Goal: Task Accomplishment & Management: Manage account settings

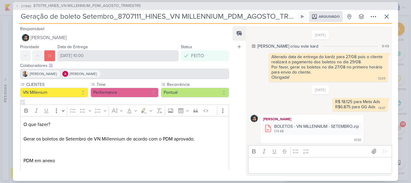
scroll to position [646, 0]
click at [384, 16] on icon at bounding box center [386, 16] width 7 height 7
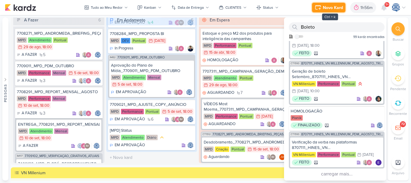
click at [330, 8] on div "Novo Kard" at bounding box center [333, 8] width 20 height 6
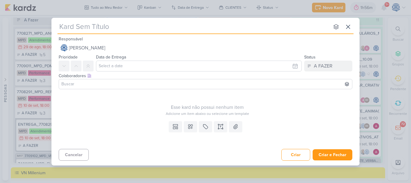
type input "7409171_MPD_ANDROMEDA_DESDOBRAMENTO_PLANTAS"
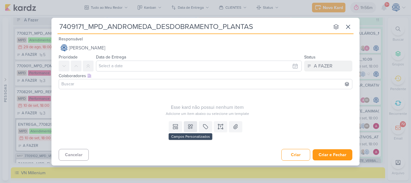
type input "7409171_MPD_ANDROMEDA_DESDOBRAMENTO_PLANTAS"
click at [189, 127] on icon at bounding box center [190, 126] width 6 height 6
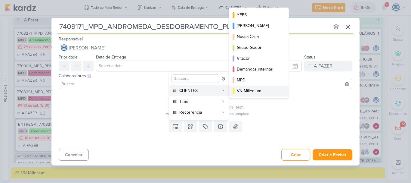
click at [251, 91] on div "VN Millenium" at bounding box center [259, 91] width 45 height 6
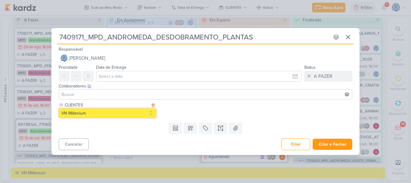
click at [140, 112] on button "VN Millenium" at bounding box center [107, 113] width 97 height 10
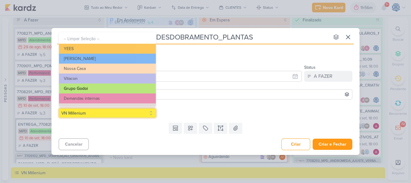
scroll to position [17, 0]
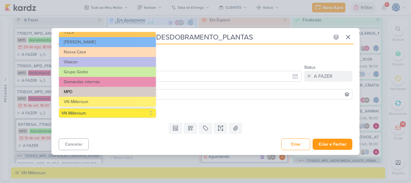
click at [128, 90] on button "MPD" at bounding box center [107, 92] width 97 height 10
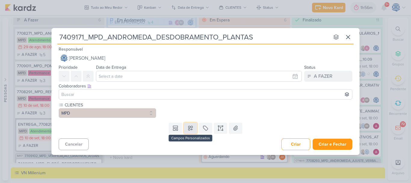
click at [192, 126] on icon at bounding box center [190, 128] width 6 height 6
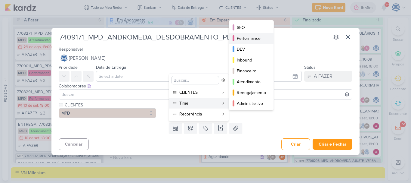
click at [245, 38] on div "Performance" at bounding box center [251, 38] width 29 height 6
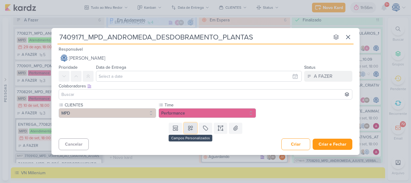
click at [190, 131] on icon at bounding box center [190, 128] width 6 height 6
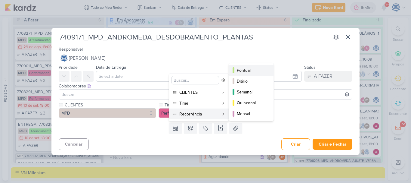
click at [246, 71] on div "Pontual" at bounding box center [251, 70] width 29 height 6
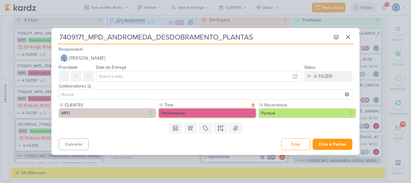
click at [242, 113] on button "Performance" at bounding box center [206, 113] width 97 height 10
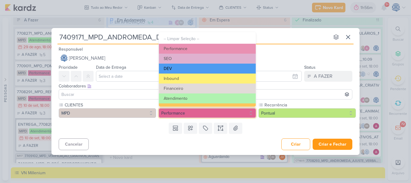
scroll to position [68, 0]
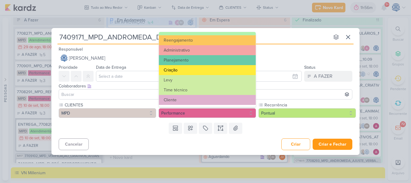
click at [211, 72] on button "Criação" at bounding box center [207, 70] width 97 height 10
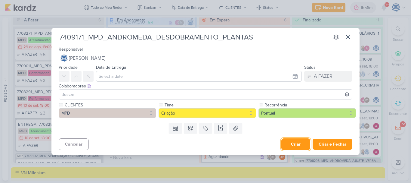
click at [292, 141] on button "Criar" at bounding box center [295, 144] width 29 height 12
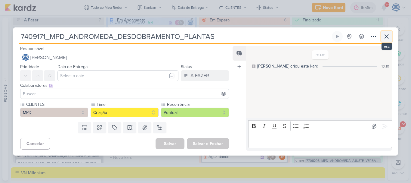
click at [388, 39] on icon at bounding box center [386, 36] width 7 height 7
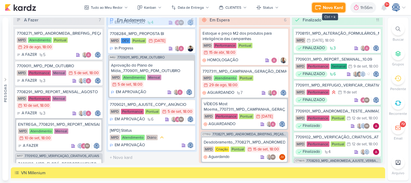
click at [333, 6] on div "Novo Kard" at bounding box center [333, 8] width 20 height 6
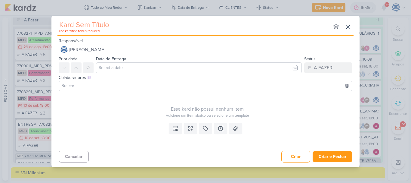
type input "7409172_MPD_ANDROMEDA_DESDOBRAMENTO_INSTITUCIONAL_LOCALIZAÇÃO"
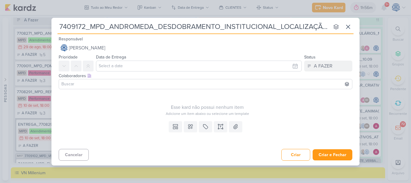
type input "7409172_MPD_ANDROMEDA_DESDOBRAMENTO_INSTITUCIONAL_LOCALIZAÇÃO"
click at [103, 64] on input "text" at bounding box center [199, 65] width 206 height 11
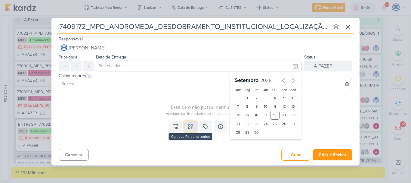
click at [192, 124] on icon at bounding box center [190, 126] width 6 height 6
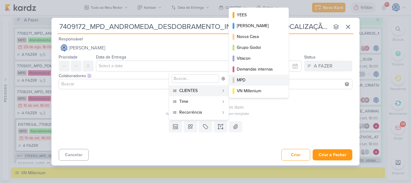
click at [254, 80] on div "MPD" at bounding box center [259, 80] width 45 height 6
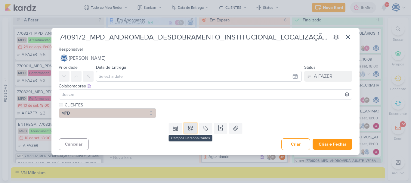
click at [192, 131] on button at bounding box center [190, 127] width 13 height 11
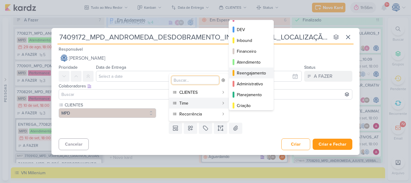
scroll to position [20, 0]
click at [254, 102] on div "Criação" at bounding box center [251, 104] width 29 height 6
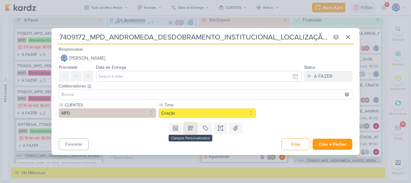
click at [194, 130] on button at bounding box center [190, 127] width 13 height 11
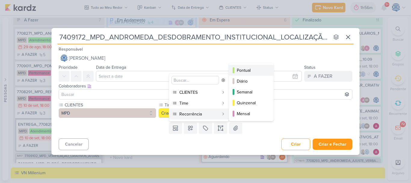
click at [244, 68] on div "Pontual" at bounding box center [251, 70] width 29 height 6
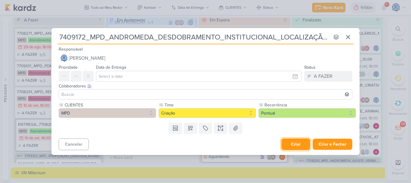
click at [297, 147] on button "Criar" at bounding box center [295, 144] width 29 height 12
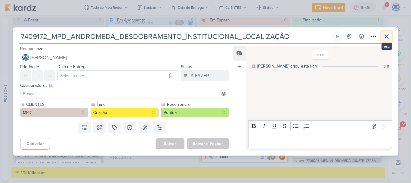
click at [387, 34] on icon at bounding box center [386, 36] width 7 height 7
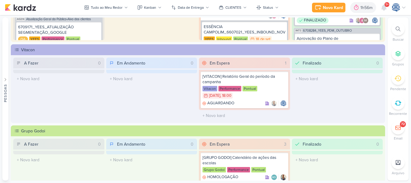
scroll to position [0, 0]
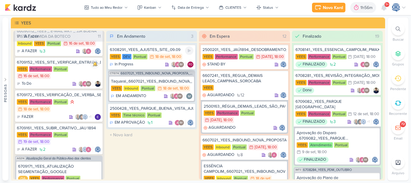
click at [166, 55] on div "18 de set" at bounding box center [162, 57] width 15 height 4
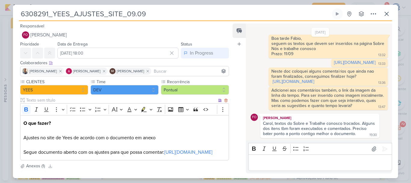
scroll to position [71, 0]
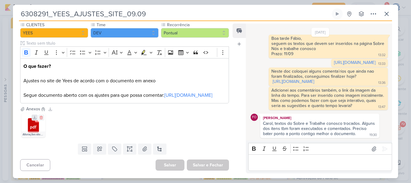
click at [35, 116] on icon at bounding box center [34, 117] width 3 height 3
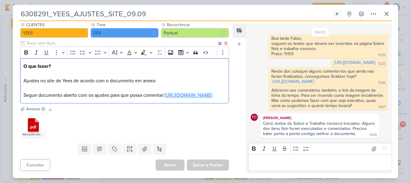
click at [164, 92] on link "[URL][DOMAIN_NAME]" at bounding box center [188, 95] width 48 height 6
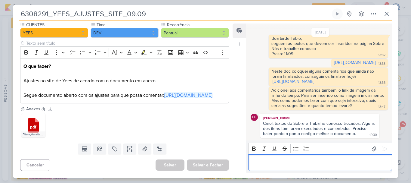
click at [290, 162] on p "Editor editing area: main" at bounding box center [319, 162] width 137 height 7
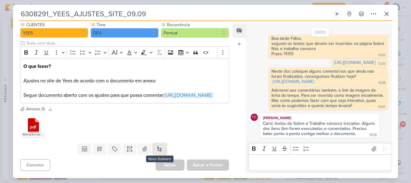
click at [160, 149] on button at bounding box center [159, 148] width 13 height 11
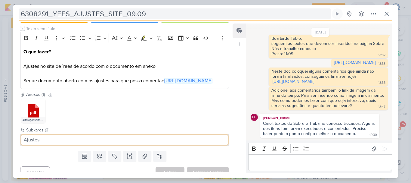
type input "Ajustes"
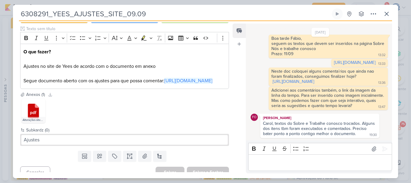
drag, startPoint x: 151, startPoint y: 12, endPoint x: 0, endPoint y: 8, distance: 151.3
click at [0, 8] on div "6308291_YEES_AJUSTES_SITE_09.09 Criado por mim" at bounding box center [205, 91] width 411 height 183
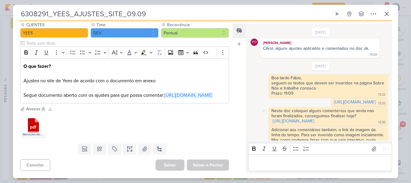
scroll to position [146, 0]
click at [155, 121] on div ".cls-1 {fill: #cb0606;} .cls-1, .cls-2, .cls-3 {fill-rule: evenodd;} .cls-2 {fi…" at bounding box center [124, 125] width 209 height 26
click at [311, 161] on p "Editor editing area: main" at bounding box center [319, 162] width 137 height 7
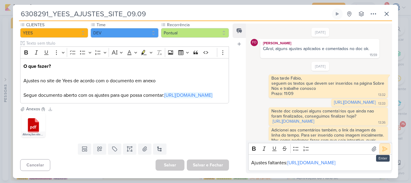
click at [383, 146] on icon at bounding box center [385, 149] width 6 height 6
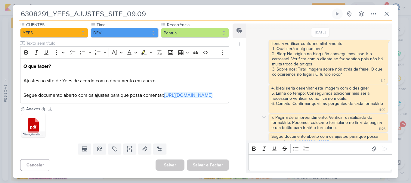
scroll to position [86, 0]
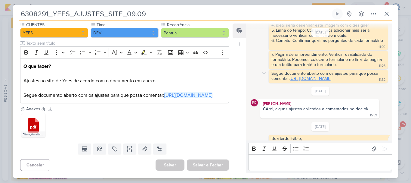
click at [297, 81] on link "[URL][DOMAIN_NAME]" at bounding box center [310, 78] width 41 height 5
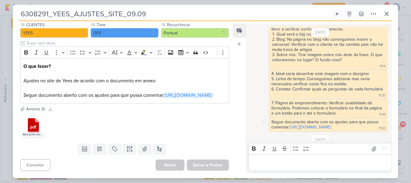
scroll to position [246, 0]
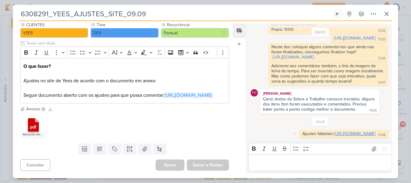
click at [334, 131] on link "[URL][DOMAIN_NAME]" at bounding box center [354, 133] width 41 height 5
click at [297, 160] on p "Editor editing area: main" at bounding box center [319, 162] width 137 height 7
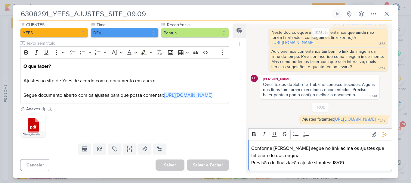
scroll to position [268, 0]
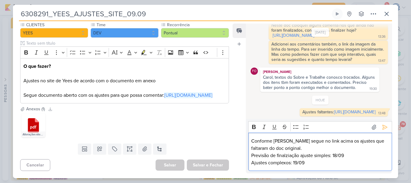
click at [287, 155] on p "Previsão de finalziação ajuste simples: 18/09" at bounding box center [319, 155] width 137 height 7
click at [382, 126] on icon at bounding box center [385, 127] width 6 height 6
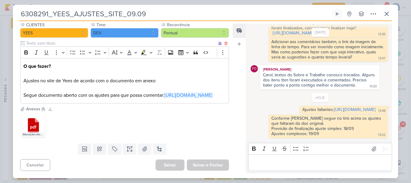
scroll to position [0, 0]
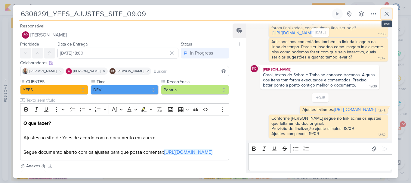
click at [386, 14] on icon at bounding box center [386, 13] width 7 height 7
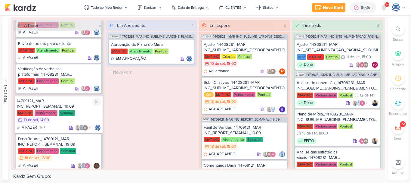
scroll to position [125, 0]
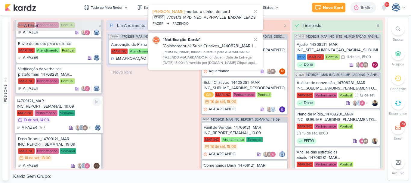
click at [65, 104] on div "14709121_MAR INC_REPORT_SEMANAL_19.09" at bounding box center [59, 103] width 84 height 11
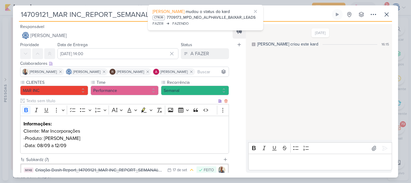
scroll to position [71, 0]
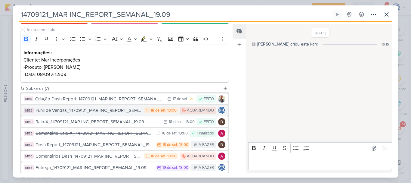
click at [85, 112] on div "Funil de Vendas_14709121_MAR INC_REPORT_SEMANAL_19.09" at bounding box center [88, 110] width 106 height 7
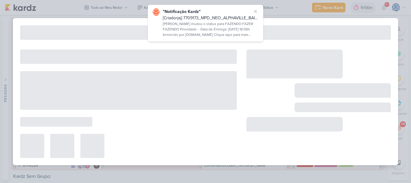
type input "Funil de Vendas_14709121_MAR INC_REPORT_SEMANAL_19.09"
type input "[DATE] 18:00"
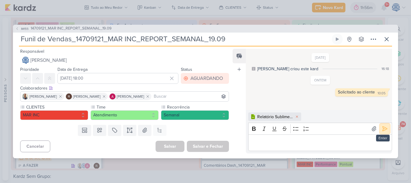
click at [382, 129] on icon at bounding box center [385, 128] width 6 height 6
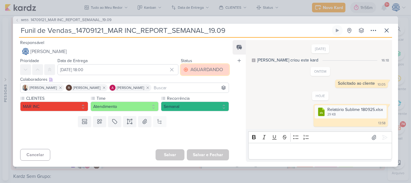
click at [201, 71] on div "AGUARDANDO" at bounding box center [206, 69] width 32 height 7
click at [198, 72] on div "AGUARDANDO" at bounding box center [206, 69] width 32 height 7
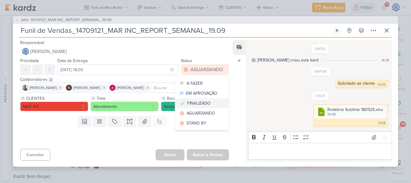
click at [200, 105] on div "FINALIZADO" at bounding box center [198, 103] width 23 height 6
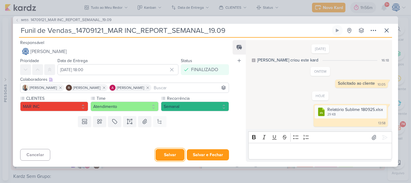
click at [166, 156] on button "Salvar" at bounding box center [169, 155] width 29 height 12
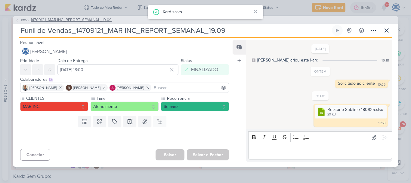
click at [77, 20] on span "14709121_MAR INC_REPORT_SEMANAL_19.09" at bounding box center [71, 20] width 81 height 6
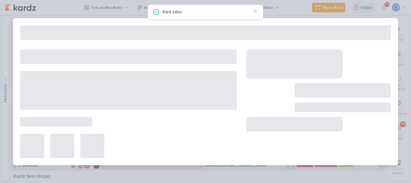
type input "14709121_MAR INC_REPORT_SEMANAL_19.09"
type input "19 de setembro de 2025 às 14:00"
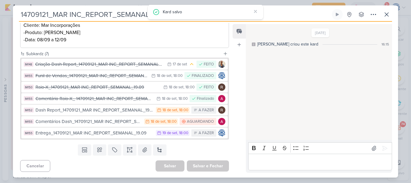
scroll to position [106, 0]
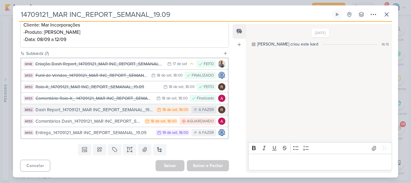
click at [93, 112] on div "Dash Report_14709121_MAR INC_REPORT_SEMANAL_19.09" at bounding box center [93, 109] width 117 height 7
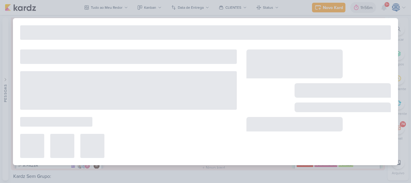
type input "Dash Report_14709121_MAR INC_REPORT_SEMANAL_19.09"
type input "[DATE] 18:00"
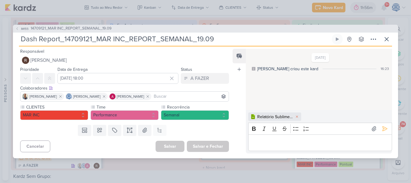
click at [371, 142] on p "Editor editing area: main" at bounding box center [319, 142] width 137 height 7
click at [384, 132] on button at bounding box center [385, 129] width 10 height 10
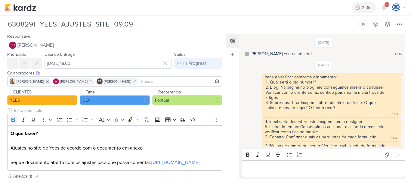
scroll to position [195, 0]
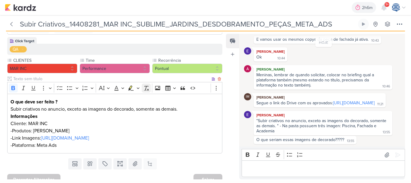
scroll to position [52, 0]
click at [74, 122] on p "Cliente: MAR INC" at bounding box center [115, 122] width 209 height 7
click at [89, 139] on link "https://drive.google.com/drive/folders/10AIi4gHL-ux6elNz_uqi88wmuUPoxE_M" at bounding box center [65, 137] width 48 height 6
click at [333, 104] on link "https://drive.google.com/drive/folders/16X-SphZwmukPRY_20YmXndiEXtg6wRGD" at bounding box center [353, 102] width 41 height 5
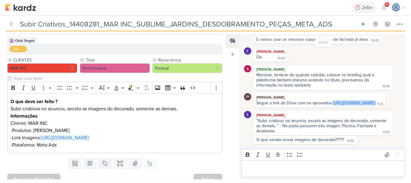
drag, startPoint x: 334, startPoint y: 102, endPoint x: 254, endPoint y: 98, distance: 79.8
click at [254, 98] on div "IM Isabella Machado Guimarães Segue o link do Drive com os aprovados: https://d…" at bounding box center [320, 100] width 132 height 14
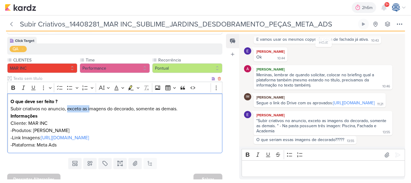
drag, startPoint x: 66, startPoint y: 108, endPoint x: 91, endPoint y: 108, distance: 24.1
click at [91, 108] on p "Subir criativos no anuncio, exceto as imagens do decorado, somente as demais." at bounding box center [115, 108] width 209 height 7
click at [274, 172] on p "Editor editing area: main" at bounding box center [323, 168] width 157 height 7
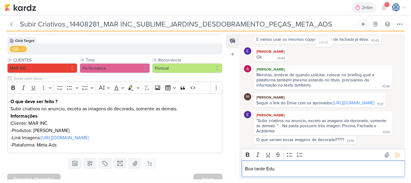
click at [279, 170] on p "Boa tarde Edu." at bounding box center [323, 168] width 157 height 7
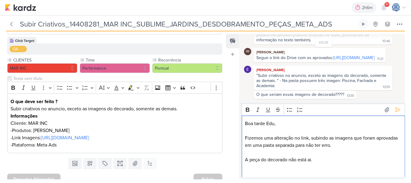
scroll to position [108, 0]
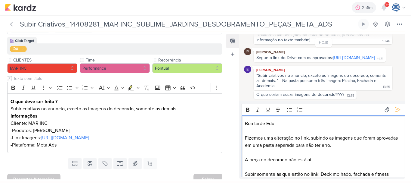
click at [276, 173] on p "Subir somente as que estão no link: Deck molhado, fachada e fitness" at bounding box center [323, 173] width 157 height 7
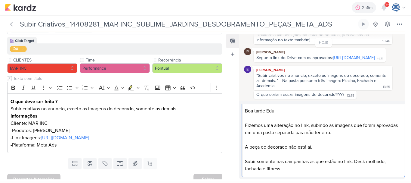
scroll to position [0, 0]
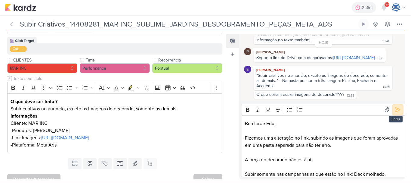
click at [395, 109] on icon at bounding box center [397, 109] width 5 height 5
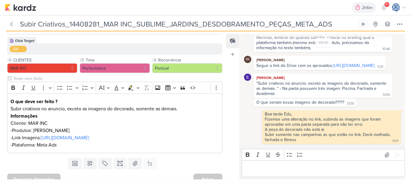
scroll to position [100, 0]
click at [29, 8] on img at bounding box center [20, 7] width 31 height 7
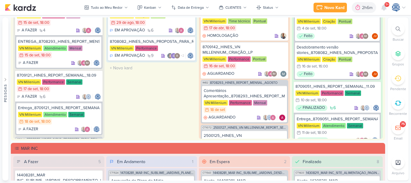
scroll to position [749, 0]
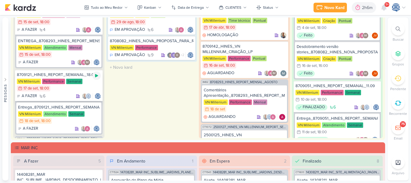
click at [98, 75] on icon at bounding box center [96, 75] width 5 height 5
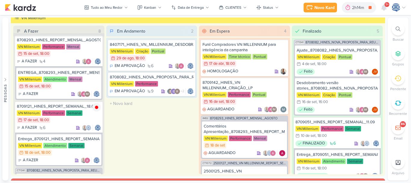
scroll to position [0, 0]
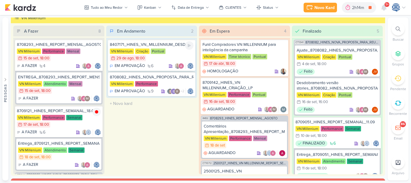
click at [166, 56] on div "VN Millenium Criação Pontual 29/8 29 de ago , 18:00" at bounding box center [152, 54] width 84 height 13
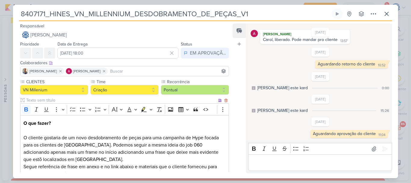
scroll to position [223, 0]
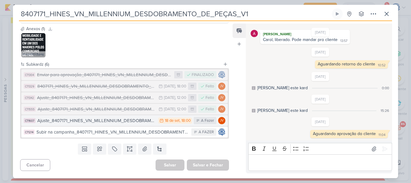
click at [130, 122] on div "Ajuste_8407171_HINES_VN_MILLENNIUM_DESDOBRAMENTO_DE_PEÇAS_V4" at bounding box center [96, 120] width 118 height 7
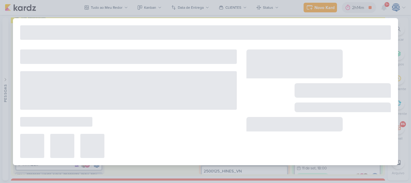
type input "Ajuste_8407171_HINES_VN_MILLENNIUM_DESDOBRAMENTO_DE_PEÇAS_V4"
type input "[DATE] 18:00"
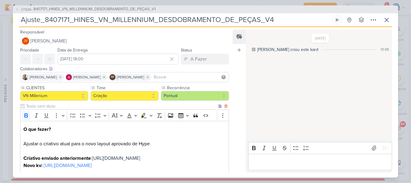
scroll to position [56, 0]
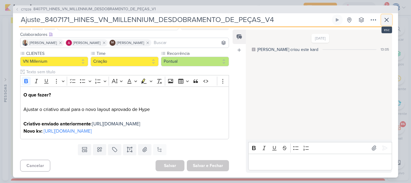
click at [386, 19] on icon at bounding box center [387, 20] width 4 height 4
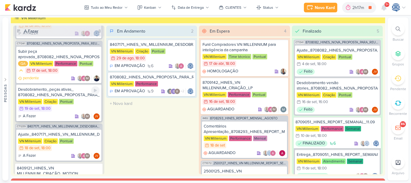
scroll to position [130, 0]
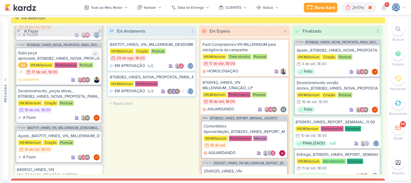
click at [73, 56] on div "Subir peça aprovada_8708082_HINES_NOVA_PROPOSTA_PARA_REUNIAO" at bounding box center [58, 55] width 81 height 11
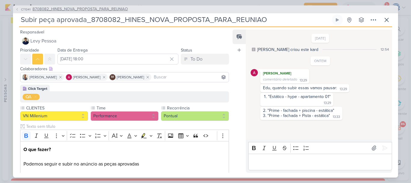
click at [115, 8] on span "8708082_HINES_NOVA_PROPOSTA_PARA_REUNIAO" at bounding box center [79, 9] width 95 height 6
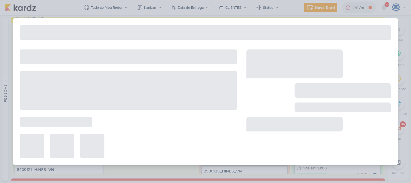
type input "8708082_HINES_NOVA_PROPOSTA_PARA_REUNIAO"
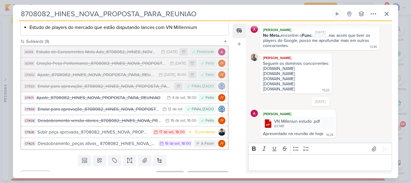
scroll to position [155, 0]
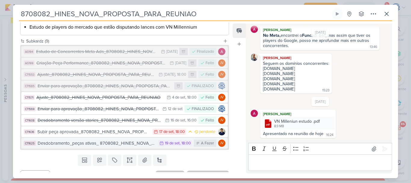
click at [106, 142] on div "Desdobramento_peças ativas_ 8708082_HINES_NOVA_PROPOSTA_PARA_REUNIAO" at bounding box center [97, 143] width 118 height 7
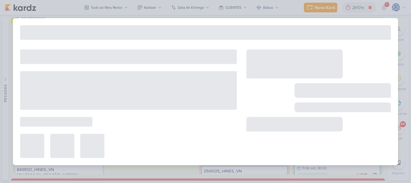
type input "Desdobramento_peças ativas_ 8708082_HINES_NOVA_PROPOSTA_PARA_REUNIAO"
type input "19 de setembro de 2025 às 18:00"
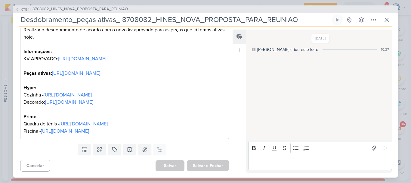
scroll to position [0, 0]
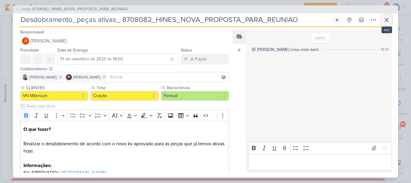
click at [388, 20] on icon at bounding box center [386, 19] width 7 height 7
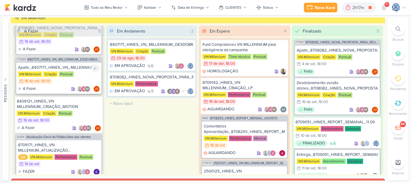
scroll to position [198, 0]
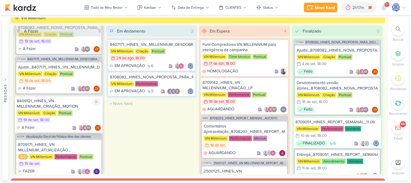
click at [69, 107] on div "8409121_HINES_VN MILLENNIUM_CRIAÇÃO_MOTION" at bounding box center [59, 103] width 84 height 11
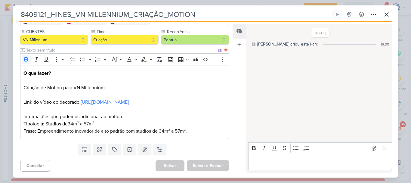
scroll to position [55, 0]
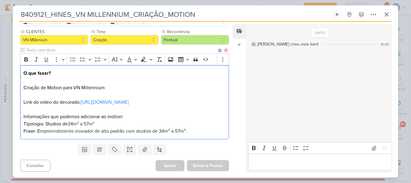
click at [106, 124] on p "Tipologia: Studios de 34m² a 57m² Frase: E mpreendimento inovador de alto padrã…" at bounding box center [124, 127] width 202 height 14
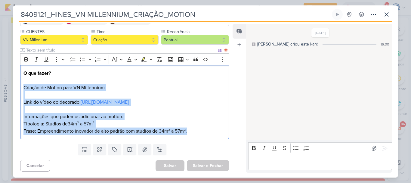
drag, startPoint x: 197, startPoint y: 134, endPoint x: 24, endPoint y: 81, distance: 181.3
click at [24, 81] on div "O que fazer? Criação de Motion para VN Millennium Link do vídeo do decorado: ht…" at bounding box center [124, 102] width 209 height 74
click at [24, 84] on p "Criação de Motion para VN Millennium" at bounding box center [124, 87] width 202 height 7
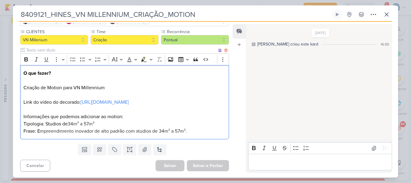
click at [25, 75] on p "O que fazer?" at bounding box center [124, 76] width 202 height 14
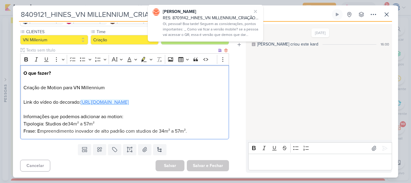
click at [129, 104] on link "https://drive.google.com/drive/folders/14sDKjKkhaYyvN7ui5W9kCQ5-F0IzA_0c" at bounding box center [105, 102] width 48 height 6
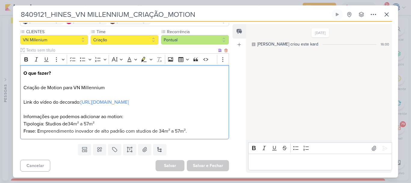
click at [102, 91] on p "Link do vídeo do decorado: https://drive.google.com/drive/folders/14sDKjKkhaYyv…" at bounding box center [124, 105] width 202 height 29
click at [194, 134] on p "Tipologia: Studios de 34m² a 57m² Frase: E mpreendimento inovador de alto padrã…" at bounding box center [124, 127] width 202 height 14
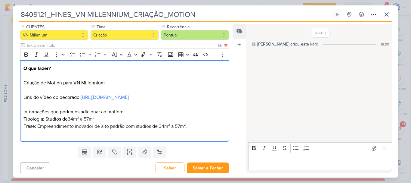
scroll to position [65, 0]
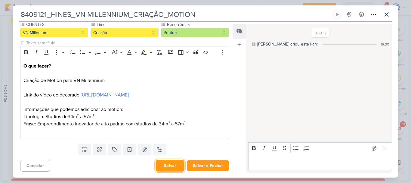
click at [168, 165] on button "Salvar" at bounding box center [169, 165] width 29 height 12
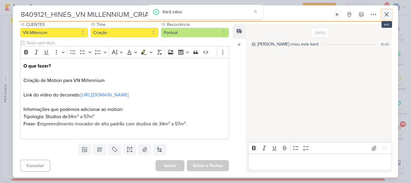
click at [390, 14] on button at bounding box center [386, 14] width 11 height 11
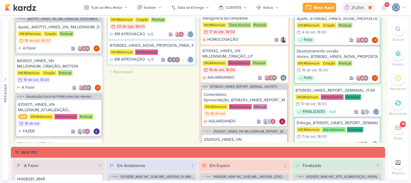
scroll to position [1038, 0]
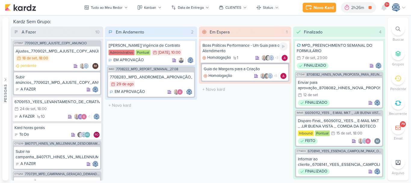
click at [237, 58] on span "1" at bounding box center [238, 58] width 2 height 4
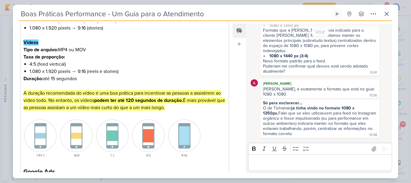
scroll to position [131, 0]
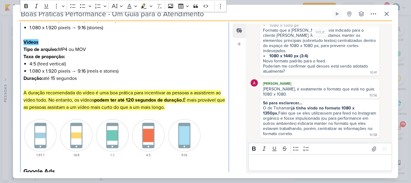
drag, startPoint x: 88, startPoint y: 78, endPoint x: 43, endPoint y: 78, distance: 45.1
click at [43, 78] on p "Duração: até 15 segundos" at bounding box center [124, 78] width 202 height 7
click at [72, 75] on p "Duração: até 15 segundos" at bounding box center [124, 78] width 202 height 7
click at [91, 75] on p "Duração: até 15 segundos" at bounding box center [124, 78] width 202 height 7
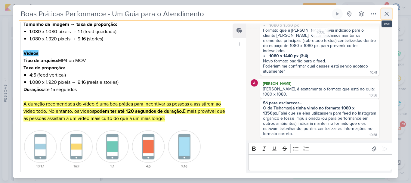
click at [385, 13] on icon at bounding box center [386, 13] width 7 height 7
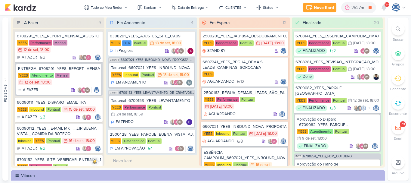
scroll to position [5, 0]
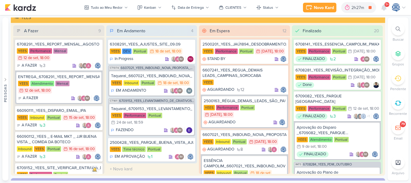
click at [106, 125] on div "6308291_YEES_AJUSTES_SITE_09.09 YEES DEV Pontual 18/9 18 de set , 18:00 In Prog…" at bounding box center [151, 100] width 91 height 126
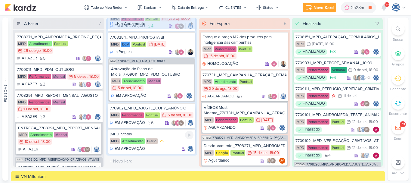
scroll to position [0, 0]
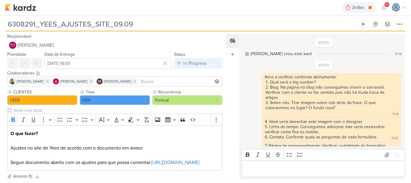
scroll to position [272, 0]
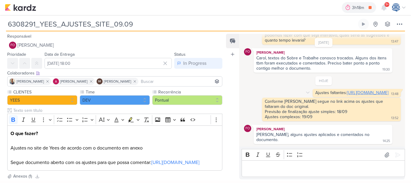
click at [347, 94] on link "[URL][DOMAIN_NAME]" at bounding box center [367, 92] width 41 height 5
click at [278, 164] on div "Editor editing area: main" at bounding box center [322, 168] width 163 height 17
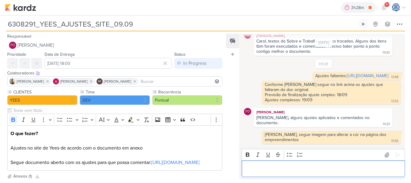
scroll to position [288, 0]
click at [386, 151] on button at bounding box center [387, 155] width 10 height 10
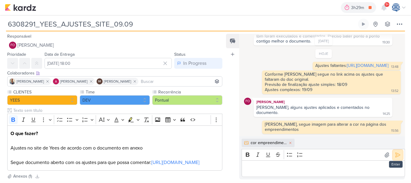
click at [394, 158] on button at bounding box center [398, 155] width 10 height 10
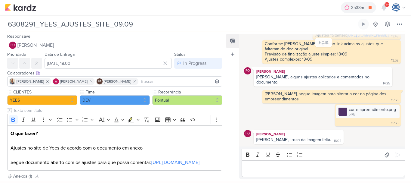
scroll to position [329, 0]
click at [283, 165] on p "Editor editing area: main" at bounding box center [323, 168] width 157 height 7
